Goal: Find specific page/section: Find specific page/section

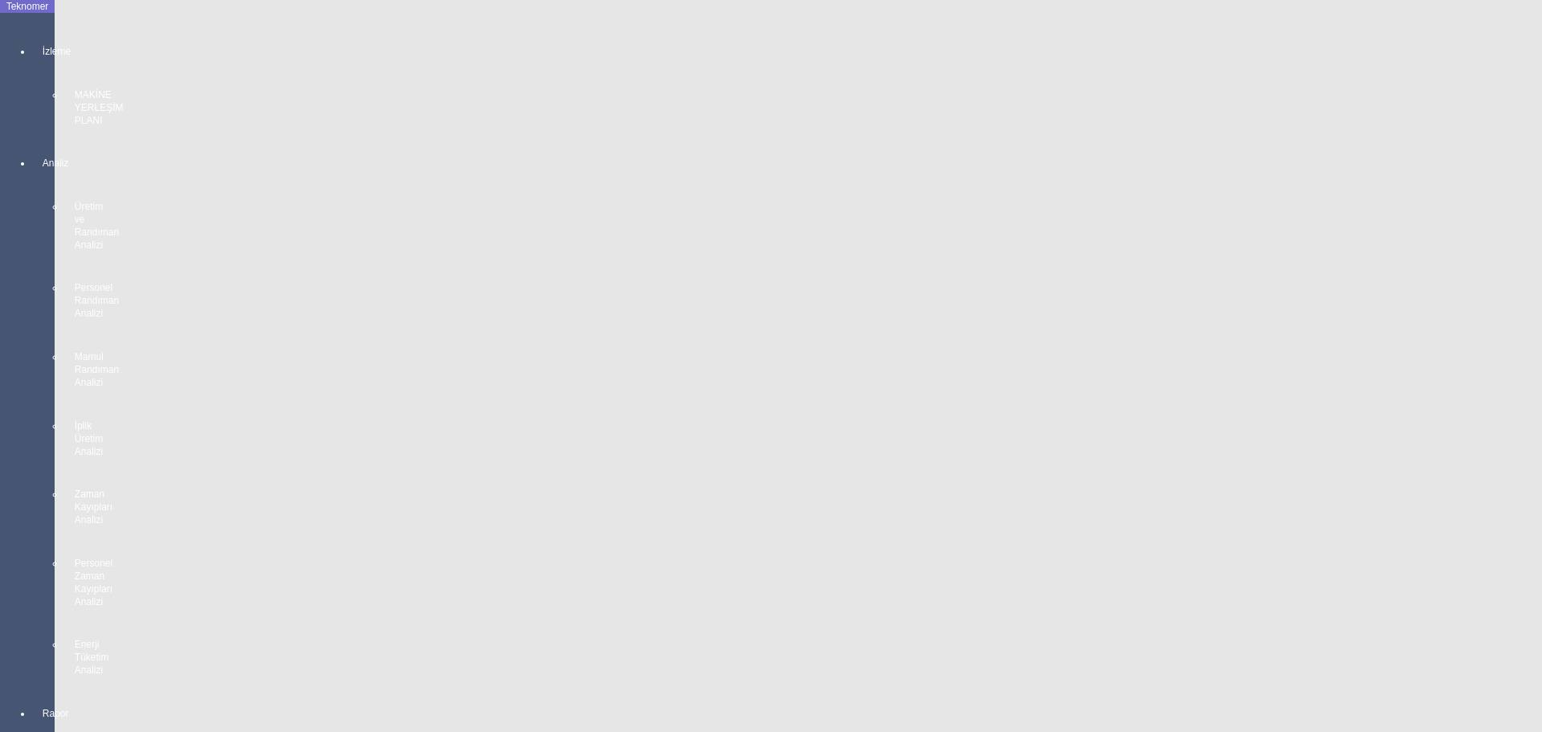
scroll to position [1360, 0]
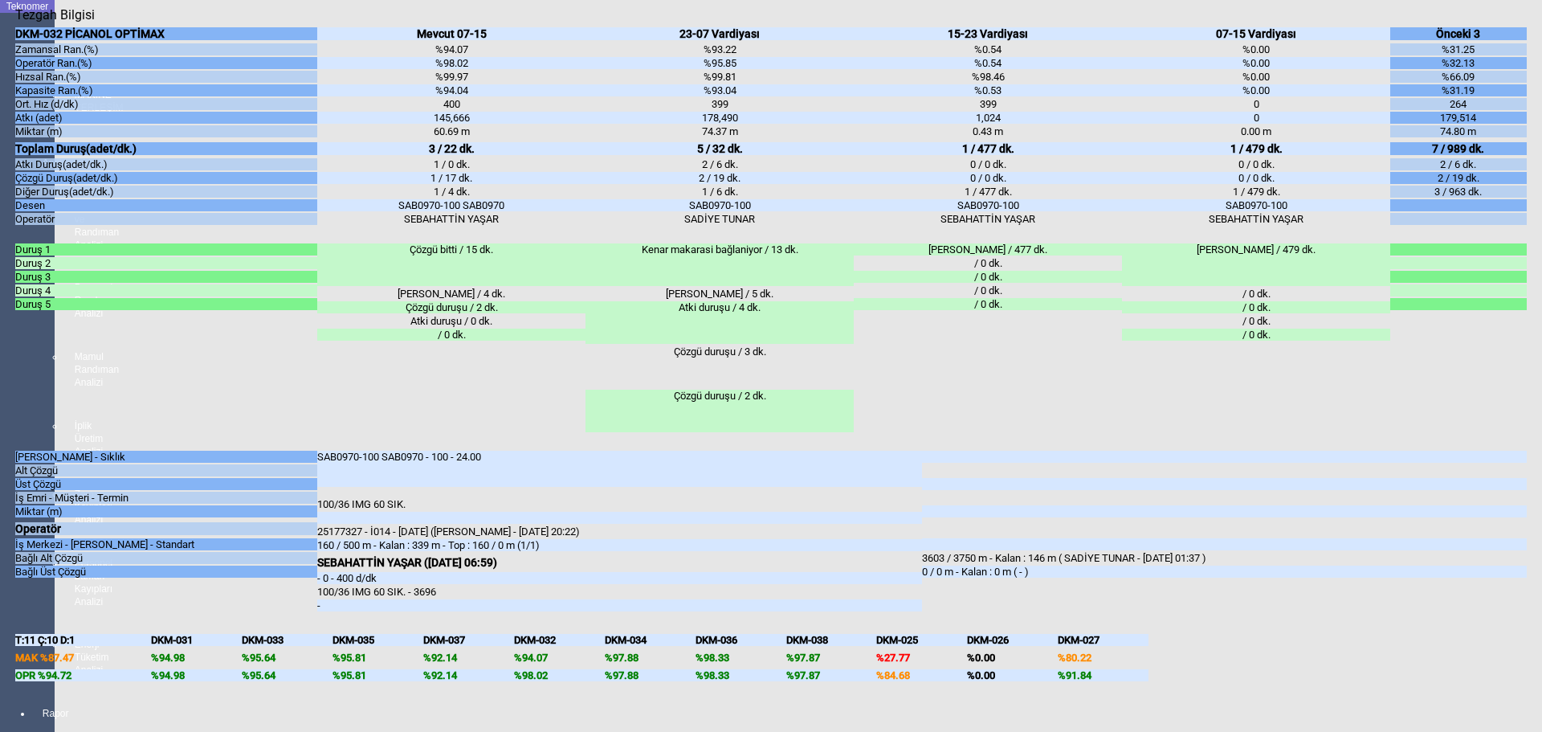
click at [9, 504] on body "Teknomer İzleme MAKİNE YERLEŞİM PLANI Analiz Üretim ve Randıman Analizi Persone…" at bounding box center [771, 366] width 1542 height 732
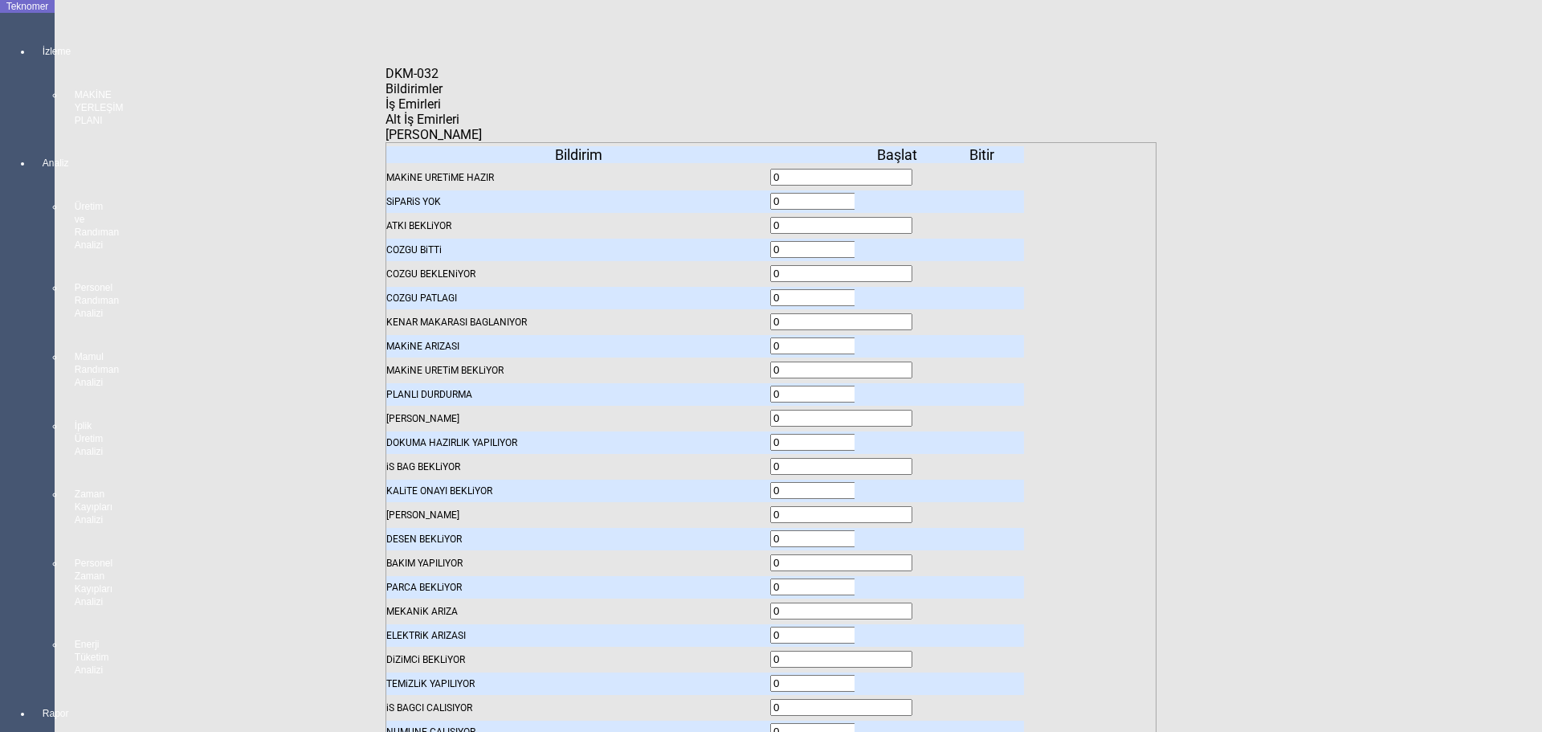
click at [0, 394] on body "Teknomer İzleme MAKİNE YERLEŞİM PLANI Analiz Üretim ve Randıman Analizi Persone…" at bounding box center [771, 366] width 1542 height 732
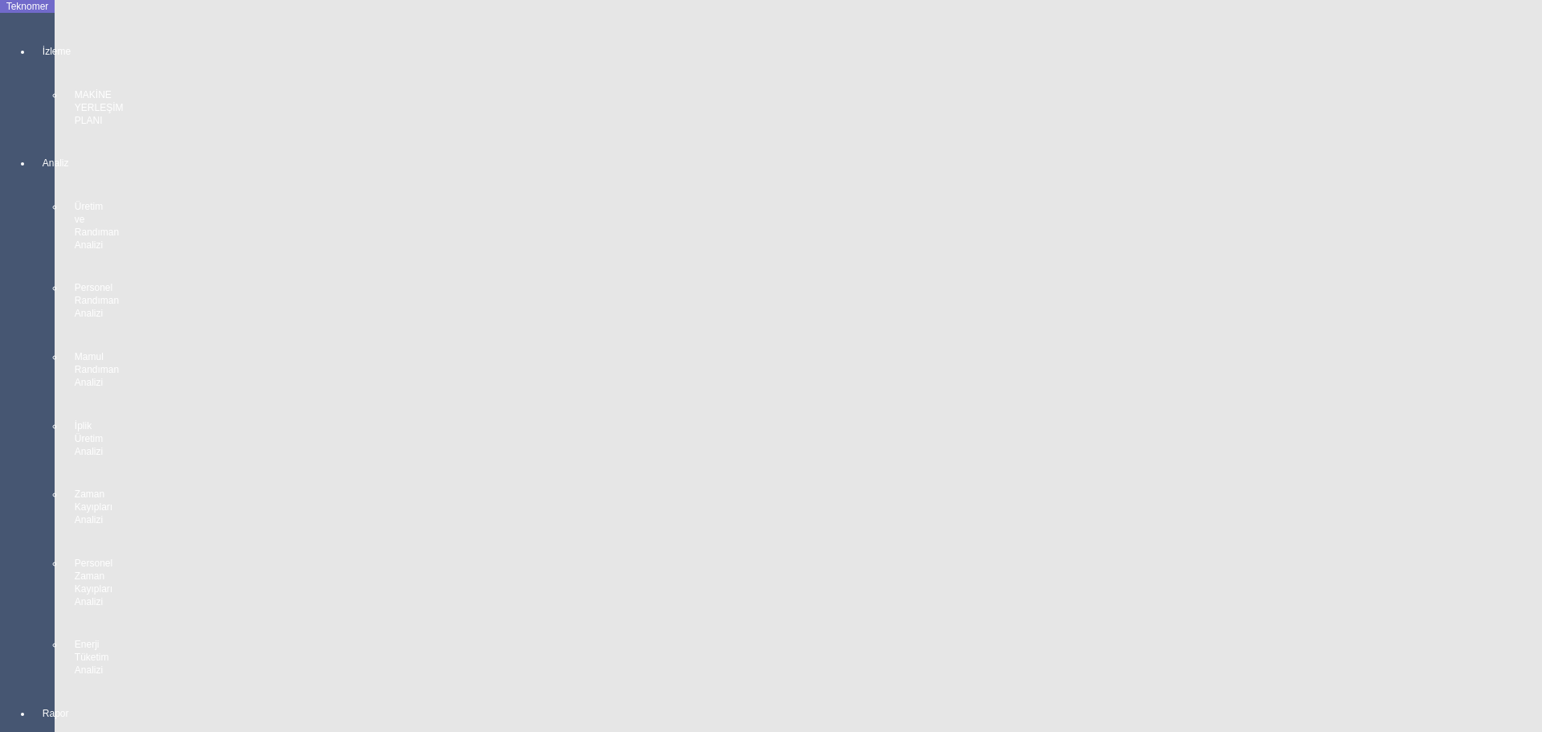
scroll to position [0, 0]
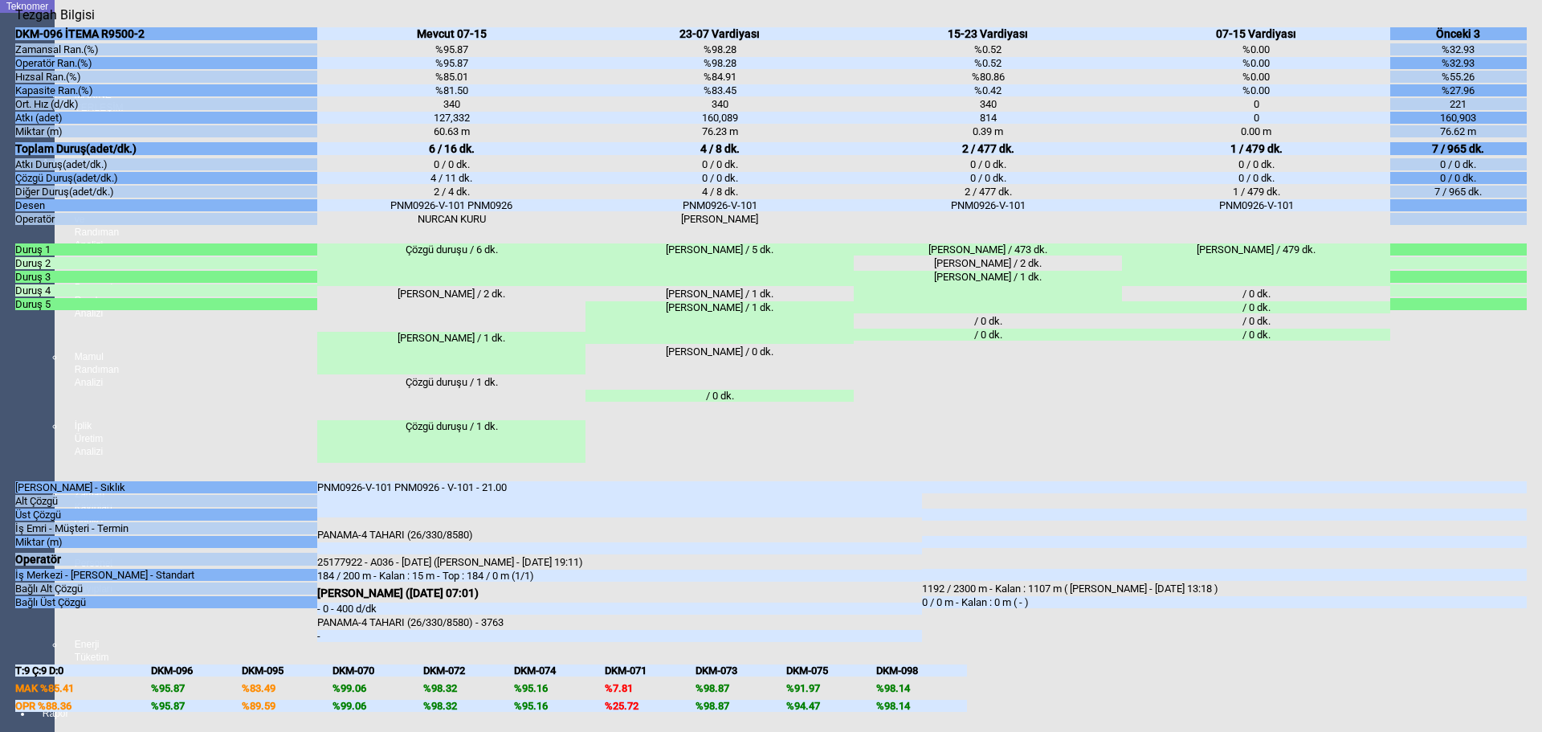
click at [0, 514] on body "Teknomer İzleme MAKİNE YERLEŞİM PLANI Analiz Üretim ve Randıman Analizi Persone…" at bounding box center [771, 366] width 1542 height 732
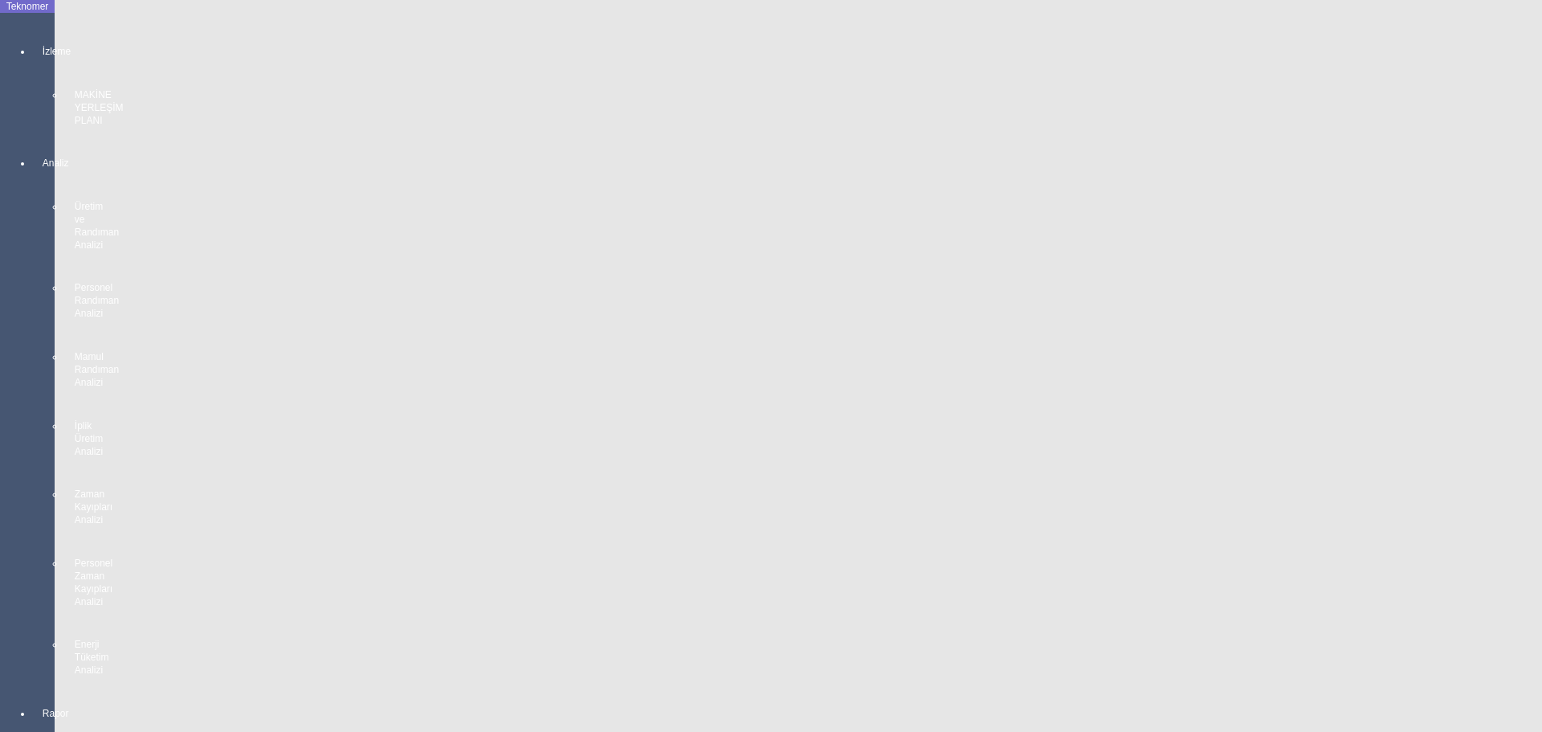
scroll to position [642, 0]
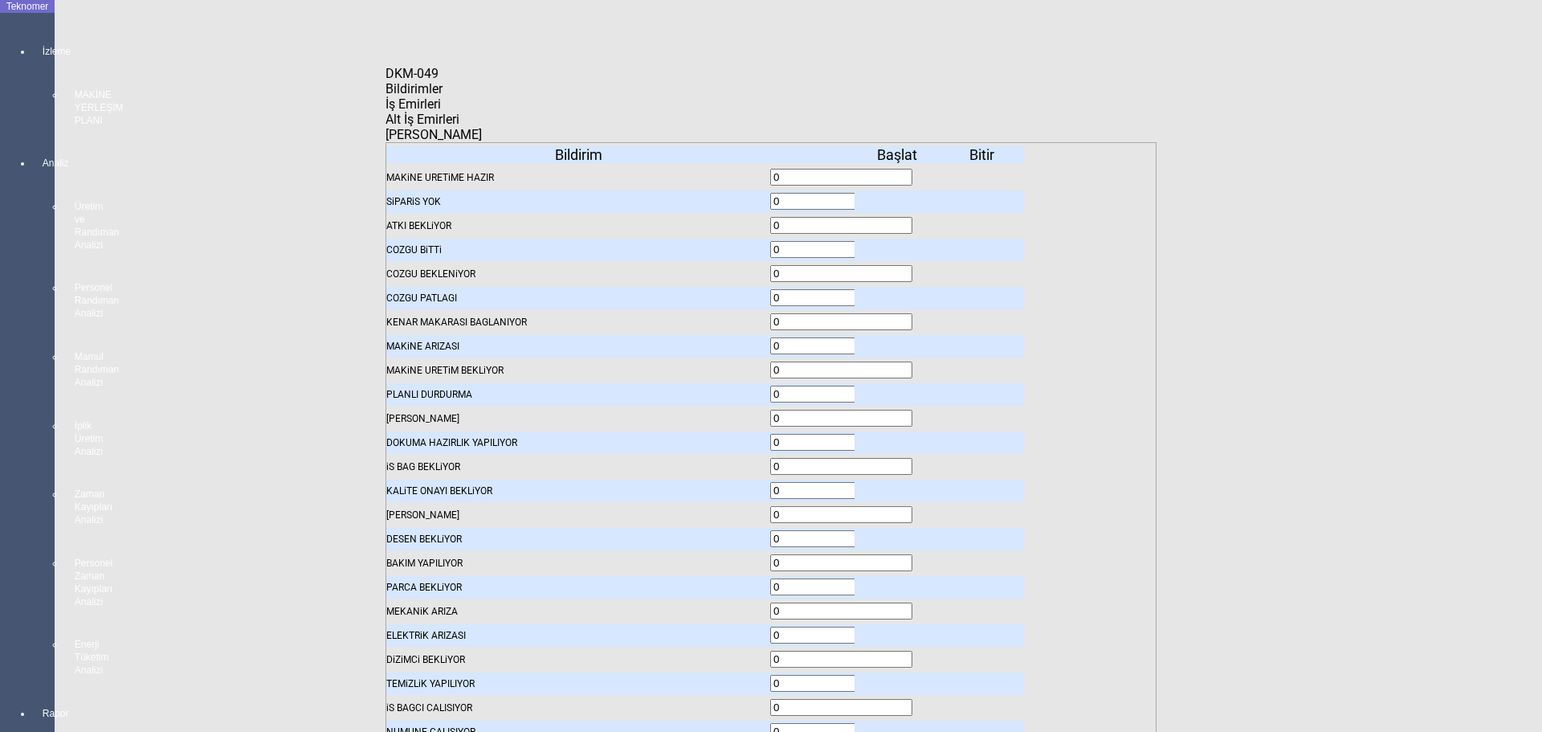
click at [0, 375] on body "Teknomer İzleme MAKİNE YERLEŞİM PLANI Analiz Üretim ve Randıman Analizi Persone…" at bounding box center [771, 366] width 1542 height 732
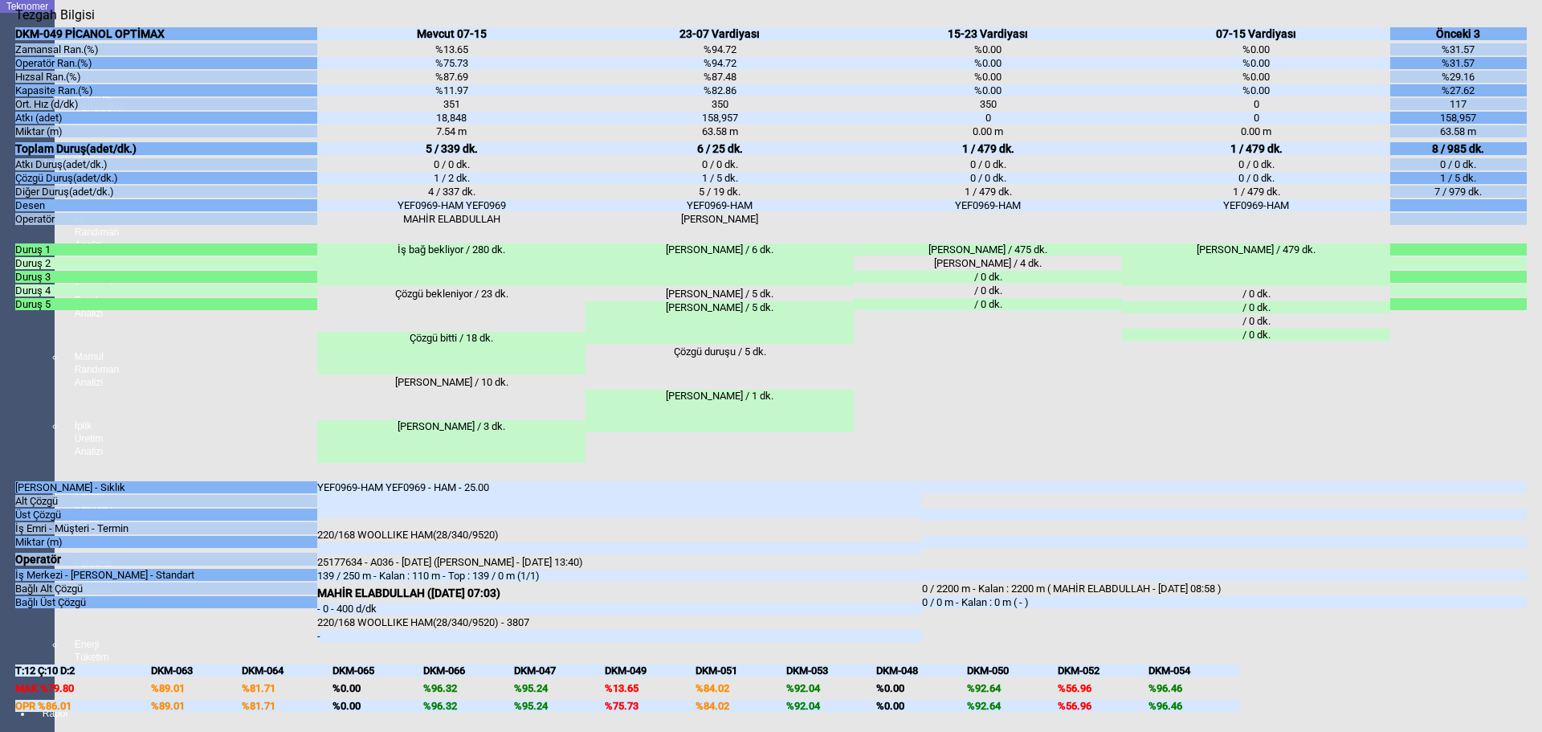
click at [0, 528] on body "Teknomer İzleme MAKİNE YERLEŞİM PLANI Analiz Üretim ve Randıman Analizi Persone…" at bounding box center [771, 366] width 1542 height 732
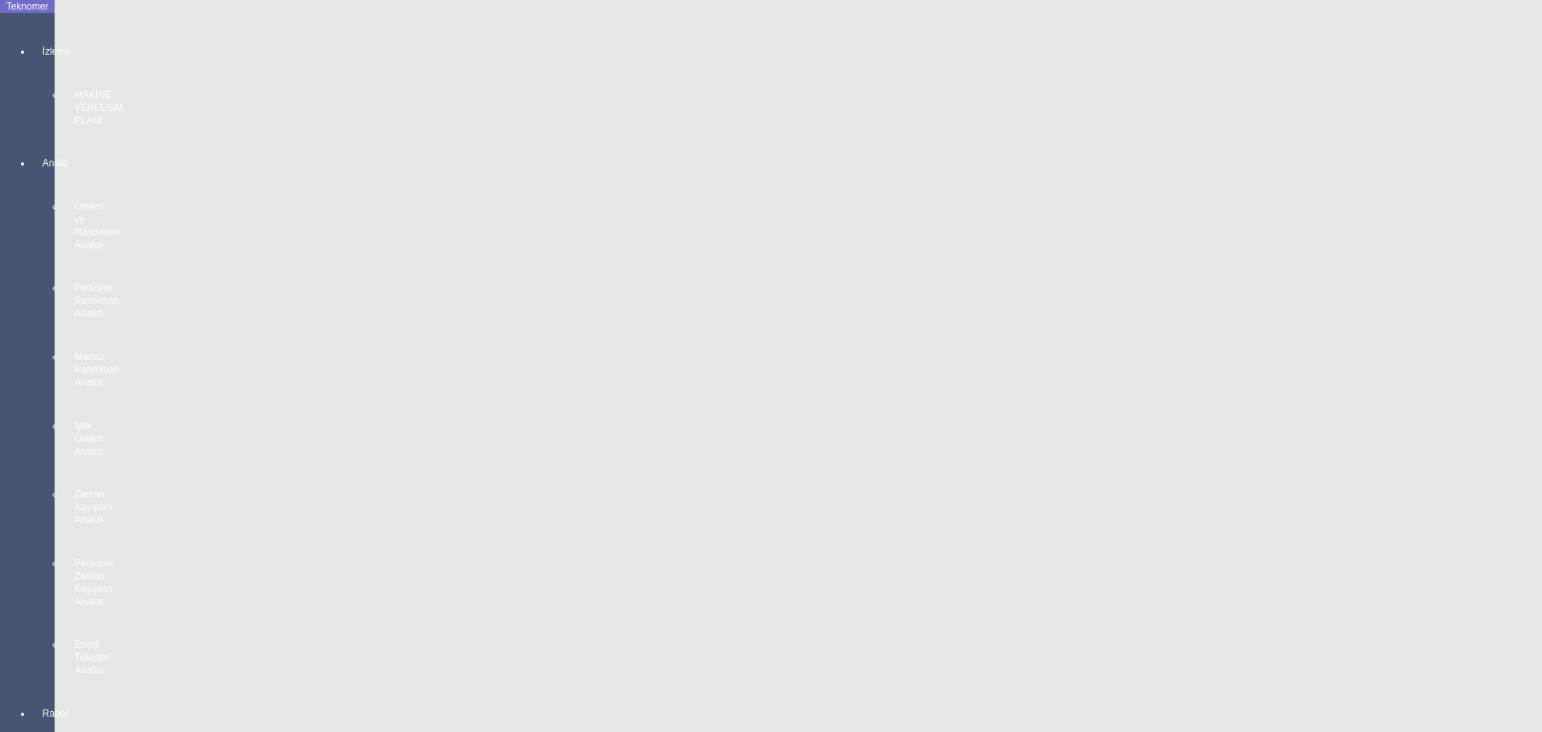
scroll to position [2886, 0]
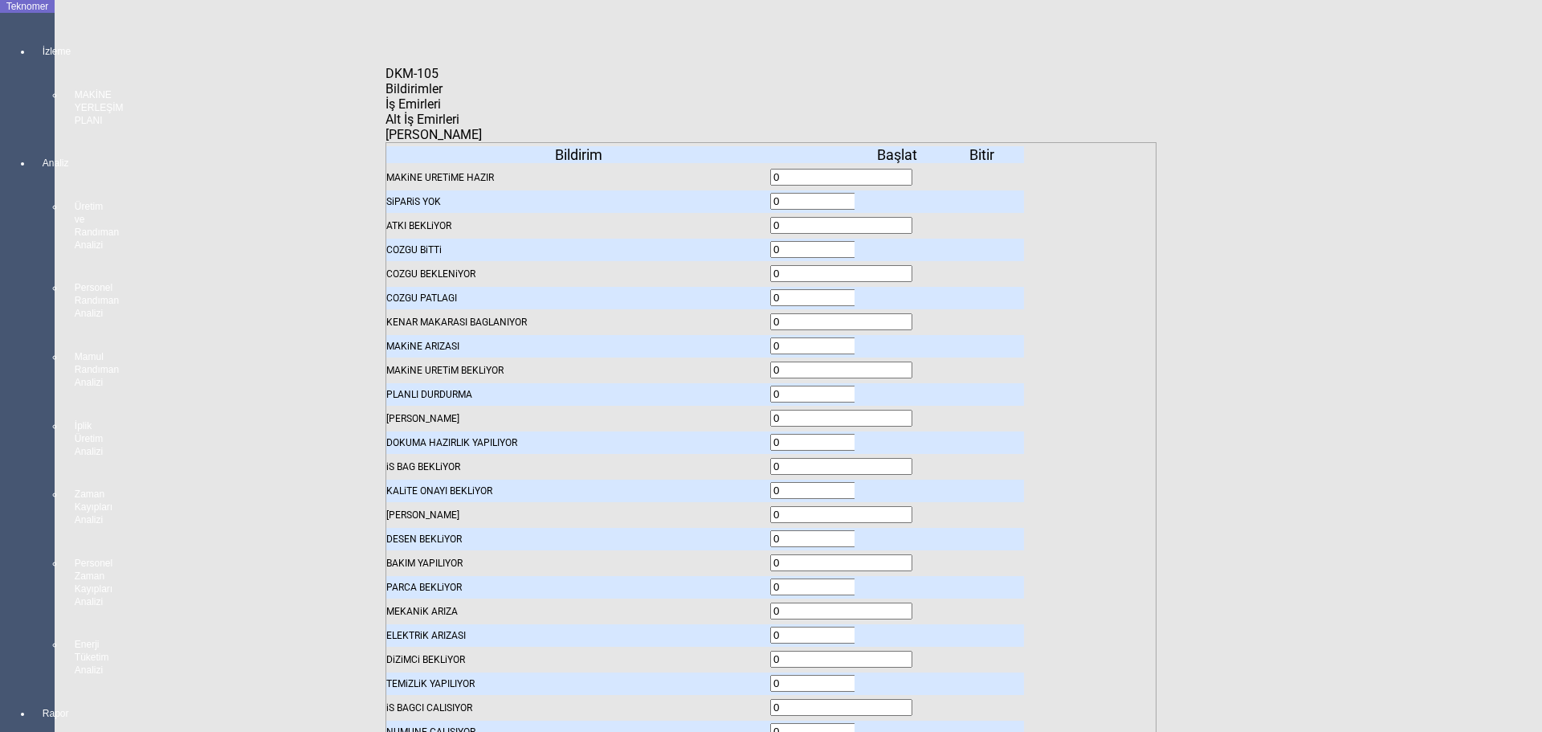
click at [385, 81] on icon "Kapat" at bounding box center [385, 81] width 0 height 0
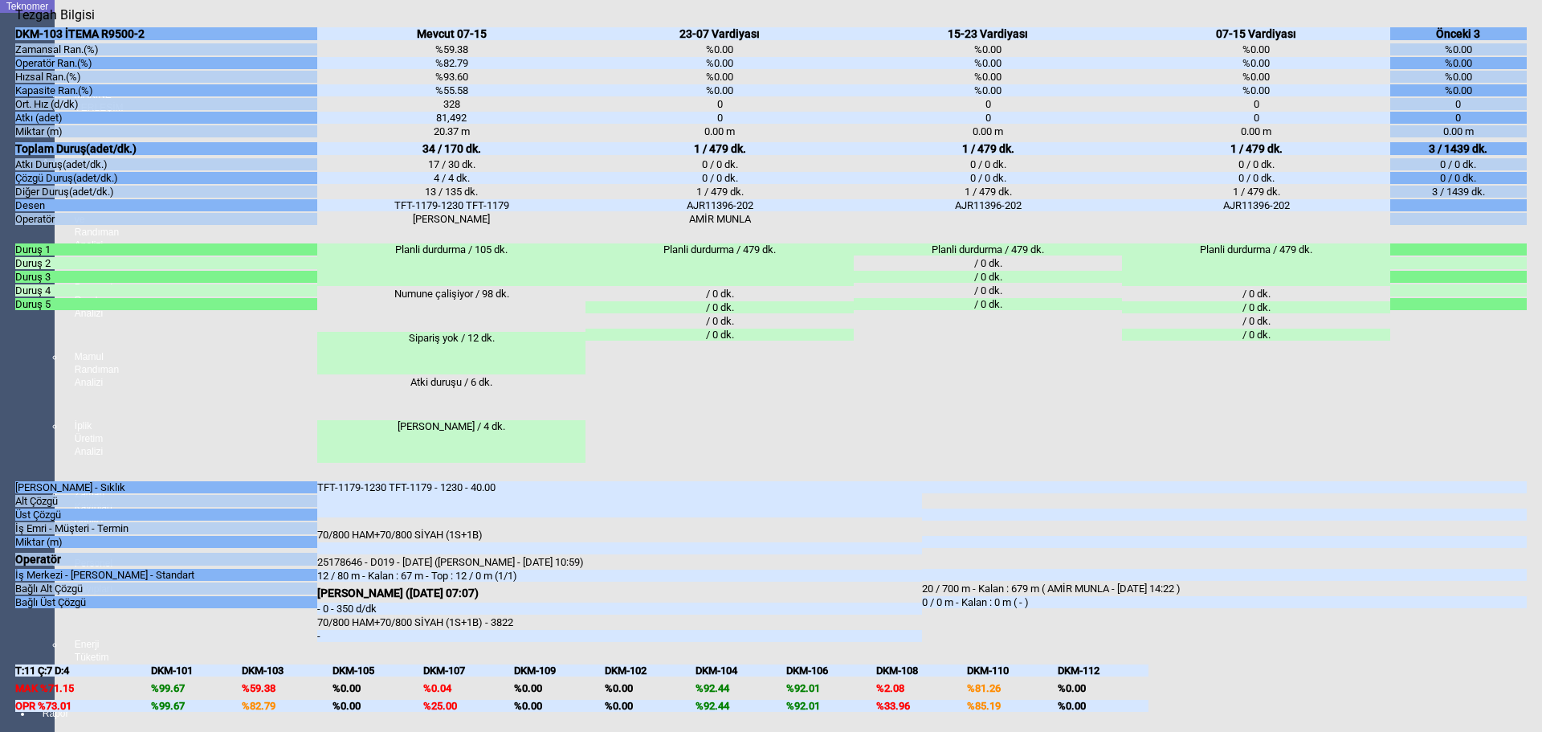
click at [0, 526] on body "Teknomer İzleme MAKİNE YERLEŞİM PLANI Analiz Üretim ve Randıman Analizi Persone…" at bounding box center [771, 366] width 1542 height 732
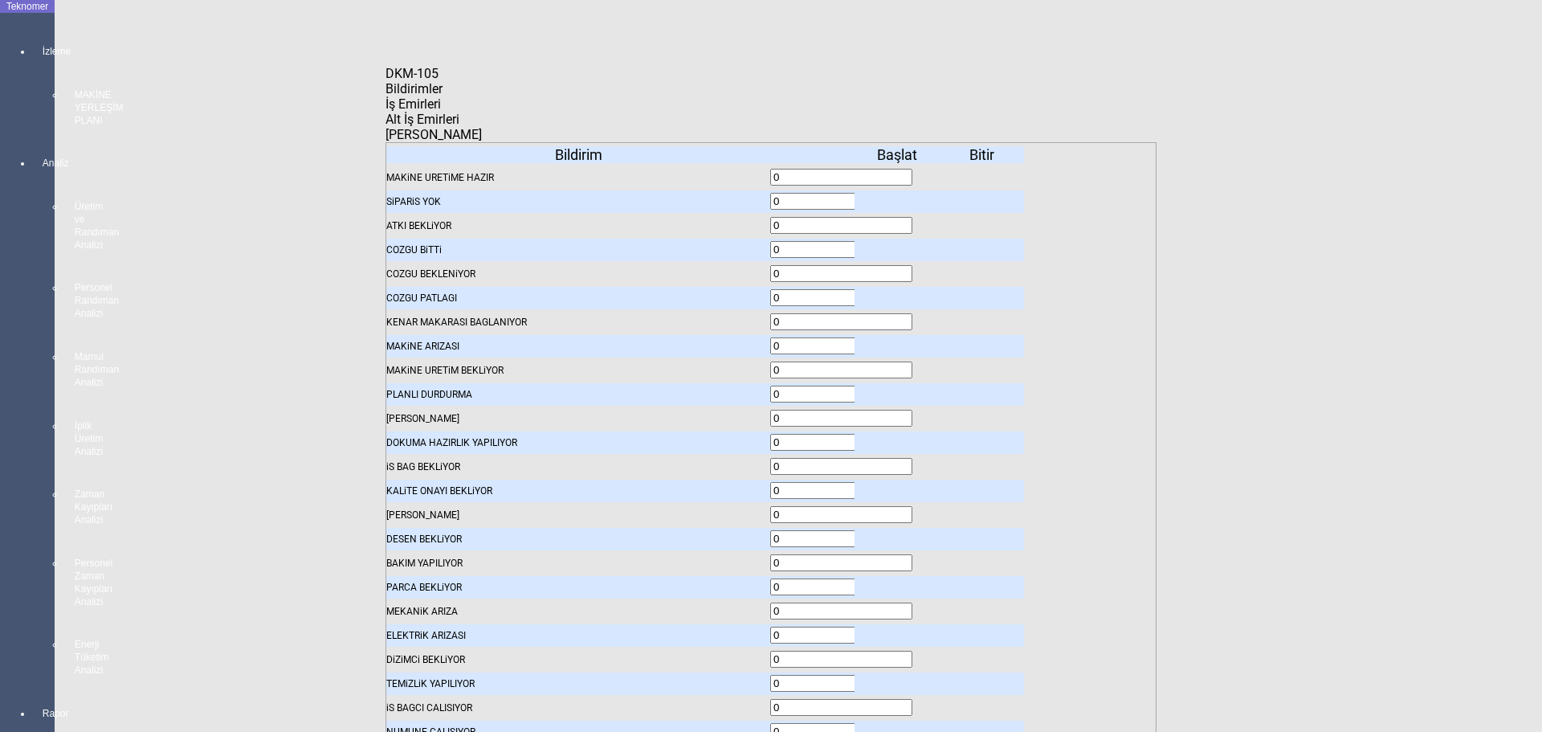
click at [75, 326] on body "Teknomer İzleme MAKİNE YERLEŞİM PLANI Analiz Üretim ve Randıman Analizi Persone…" at bounding box center [771, 366] width 1542 height 732
click at [443, 96] on span "Bildirimler" at bounding box center [413, 88] width 57 height 15
click at [899, 196] on icon at bounding box center [899, 201] width 0 height 11
